Goal: Task Accomplishment & Management: Use online tool/utility

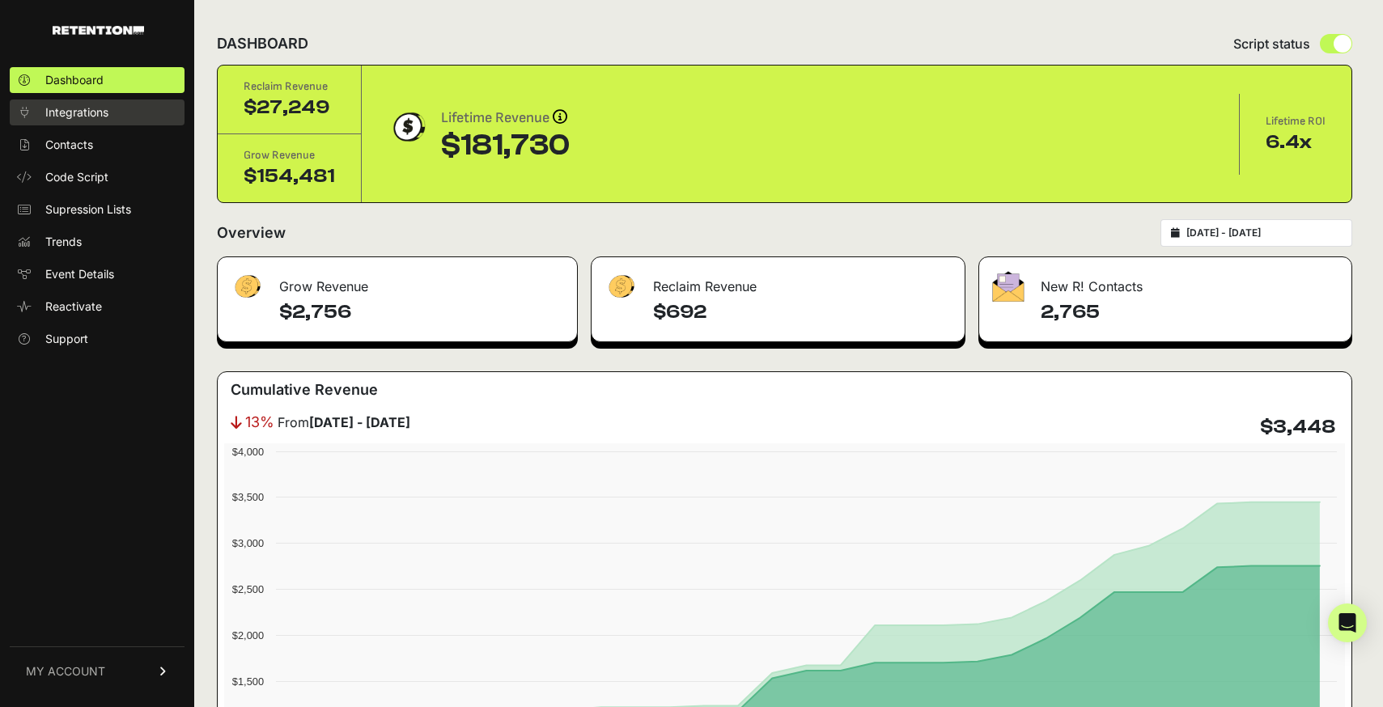
click at [68, 112] on span "Integrations" at bounding box center [76, 112] width 63 height 16
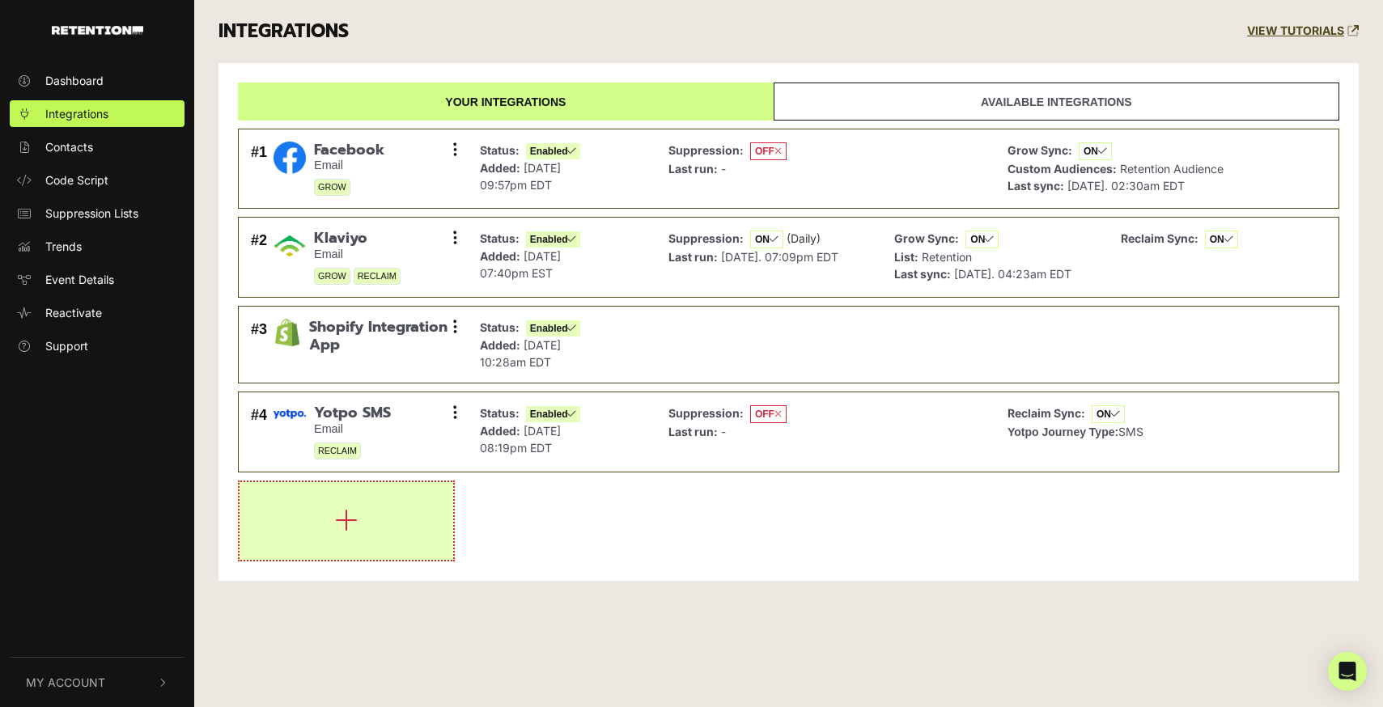
click at [355, 532] on icon "button" at bounding box center [346, 520] width 23 height 26
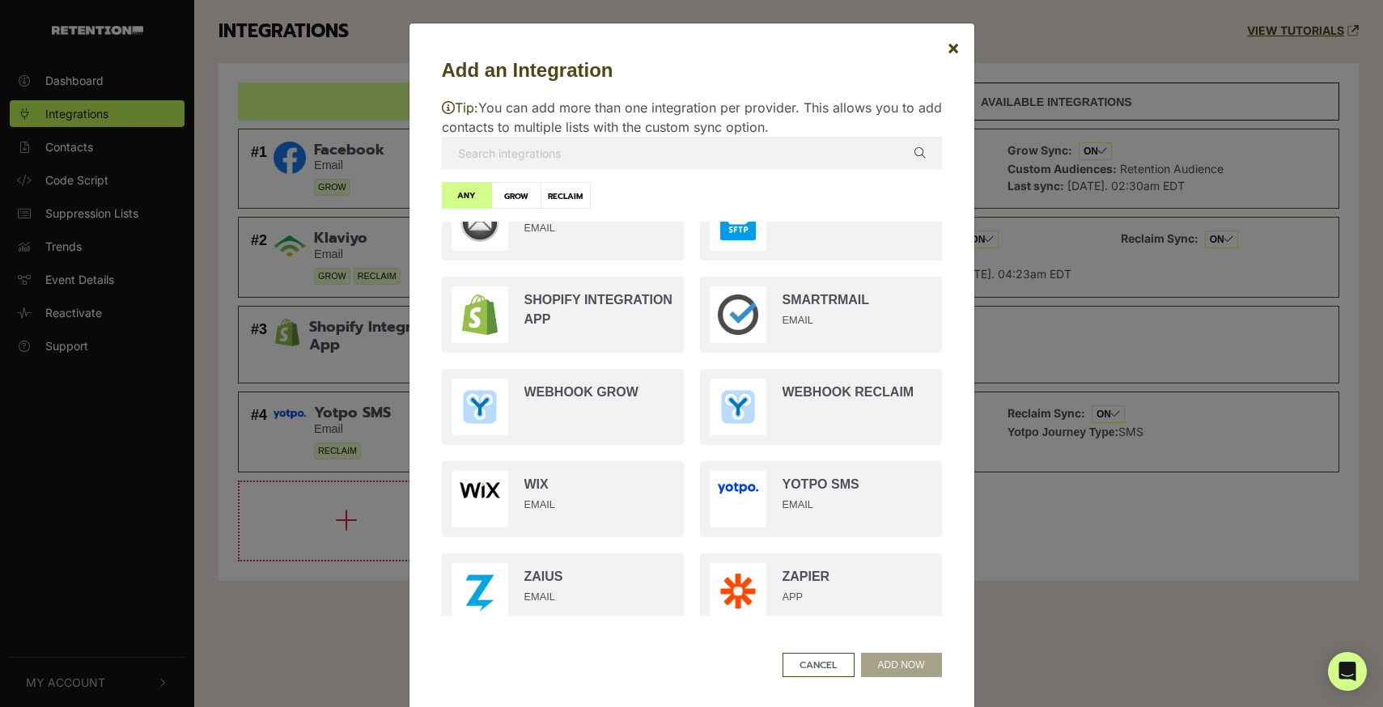
scroll to position [3005, 0]
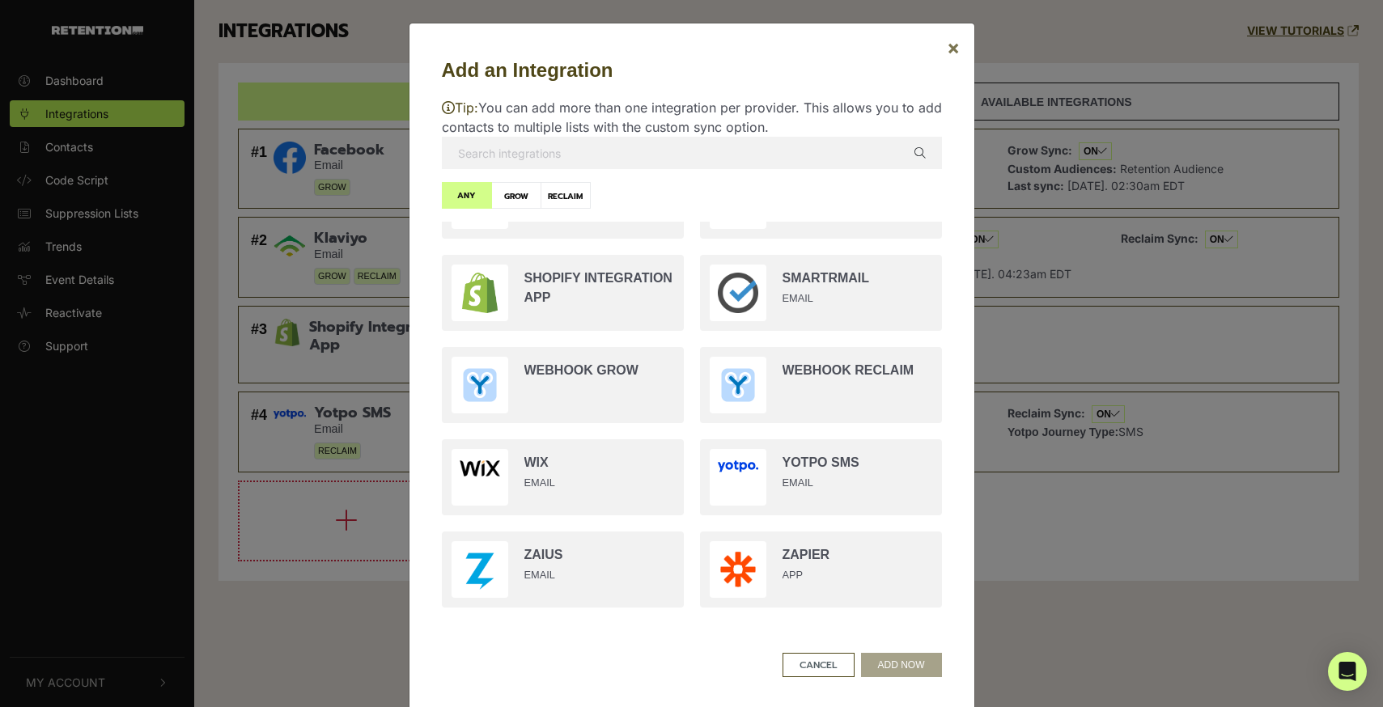
click at [955, 53] on span "×" at bounding box center [953, 47] width 13 height 23
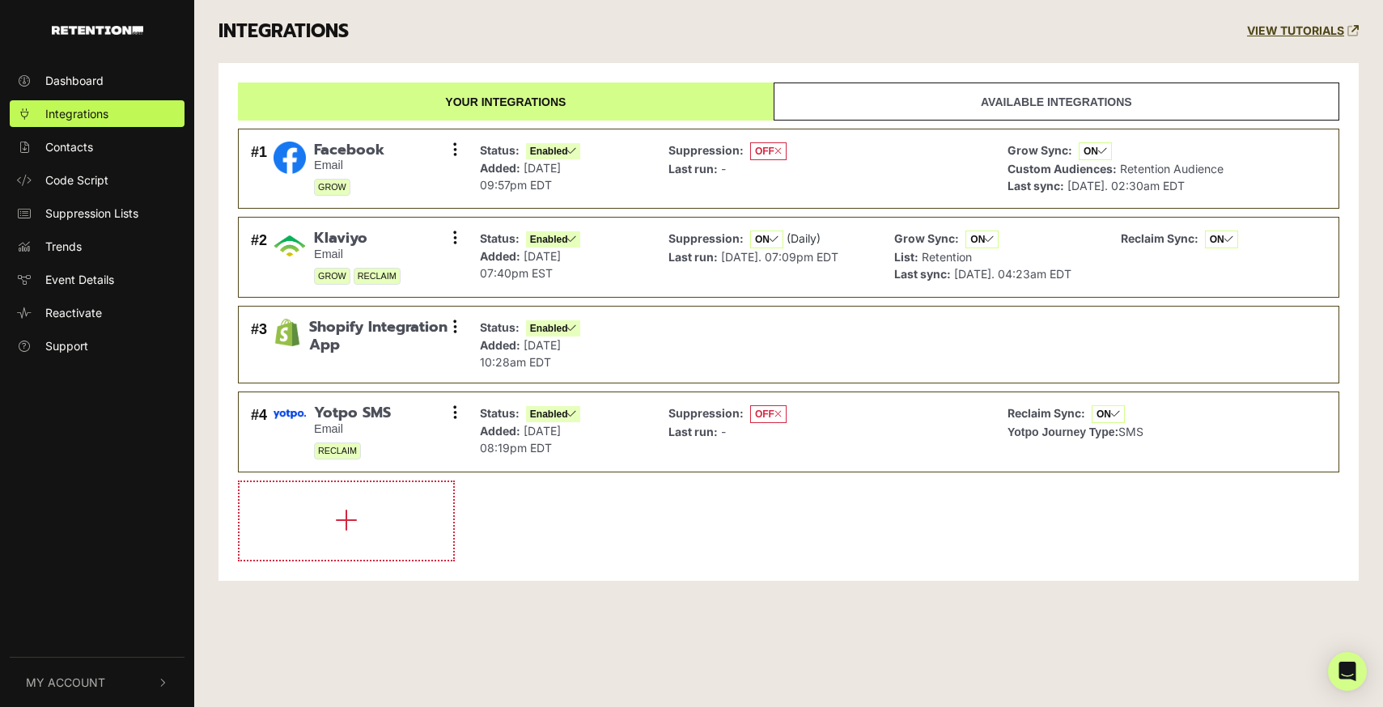
click at [1028, 76] on div "Your integrations Available integrations #1 Facebook Email GROW Settings Sync H…" at bounding box center [788, 322] width 1140 height 518
click at [1023, 103] on link "Available integrations" at bounding box center [1057, 102] width 566 height 38
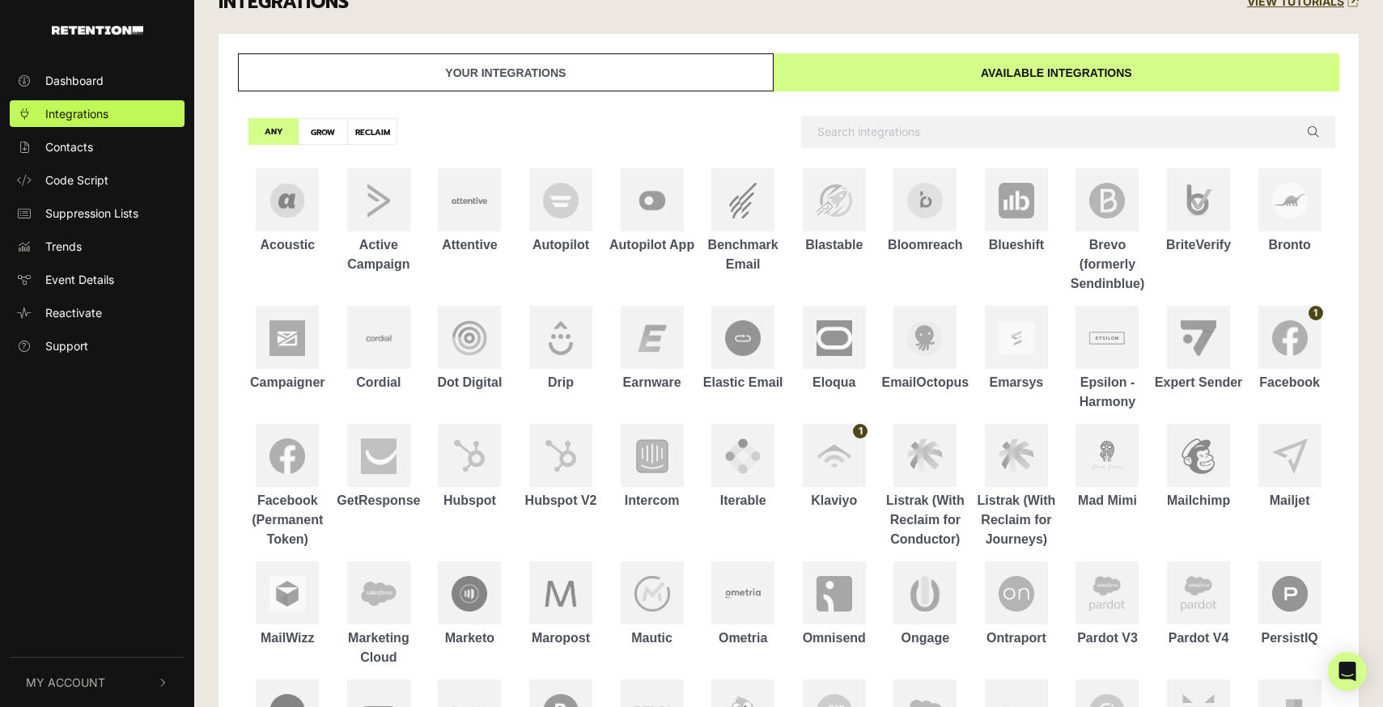
scroll to position [0, 0]
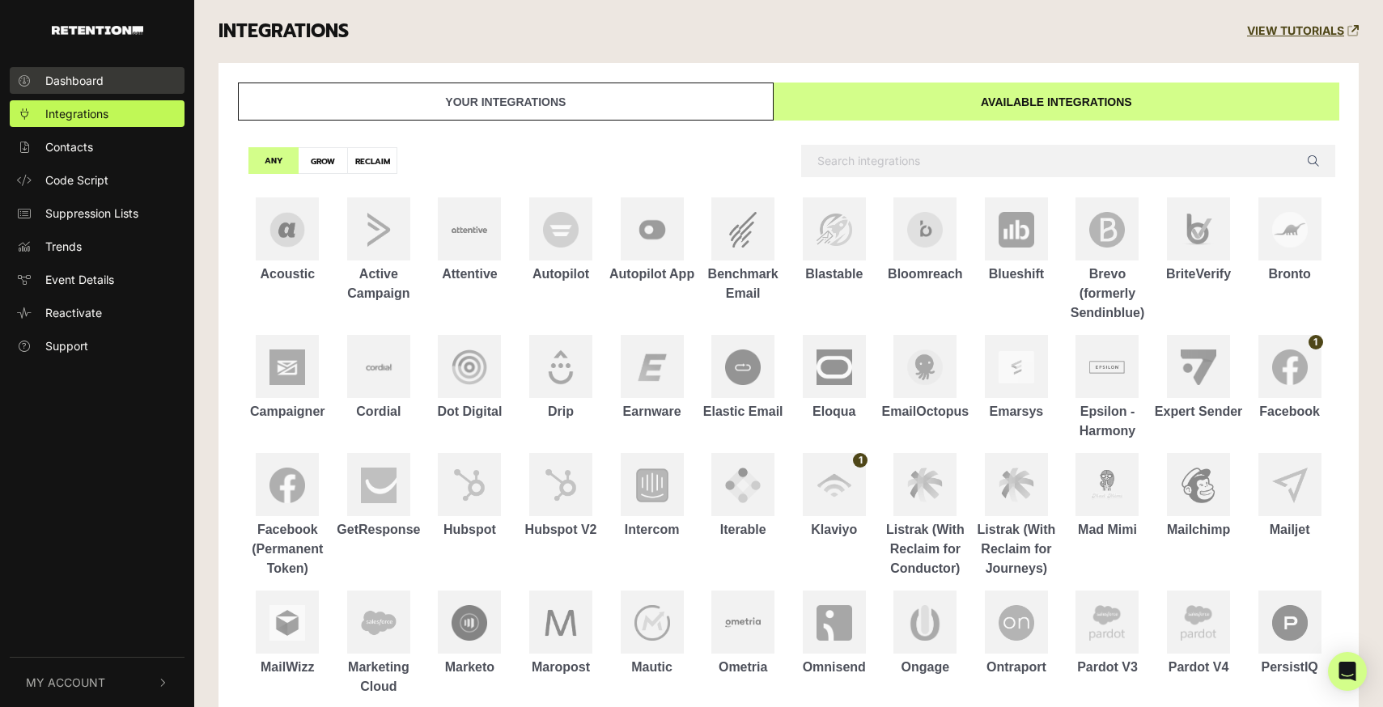
click at [97, 86] on span "Dashboard" at bounding box center [74, 80] width 58 height 17
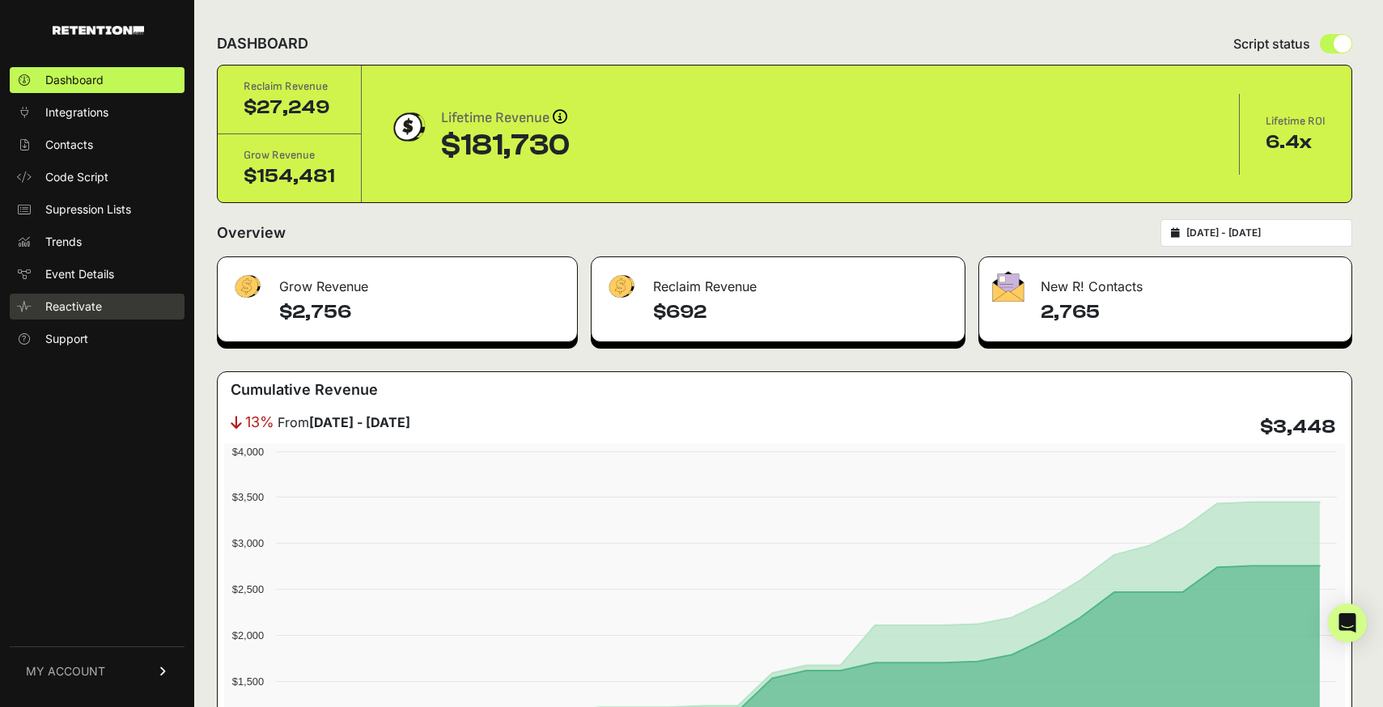
click at [76, 316] on link "Reactivate" at bounding box center [97, 307] width 175 height 26
